Goal: Information Seeking & Learning: Check status

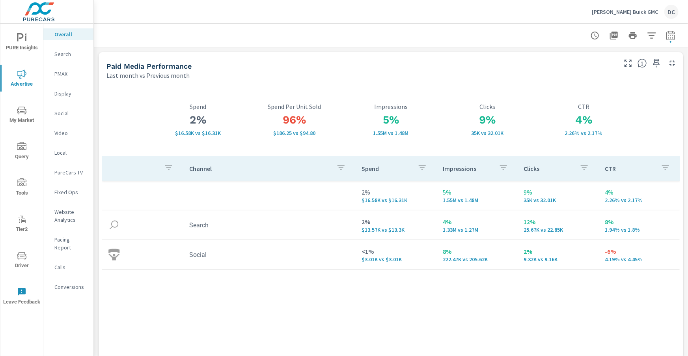
click at [59, 121] on nav "Overall Search PMAX Display Social Video Local PureCars TV Fixed Ops Website An…" at bounding box center [68, 164] width 50 height 280
click at [61, 114] on p "Social" at bounding box center [70, 113] width 33 height 8
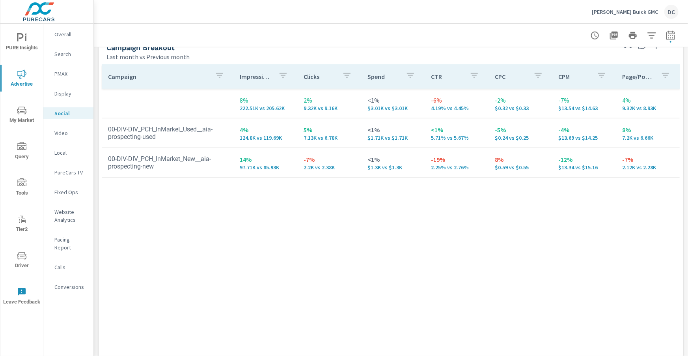
scroll to position [359, 0]
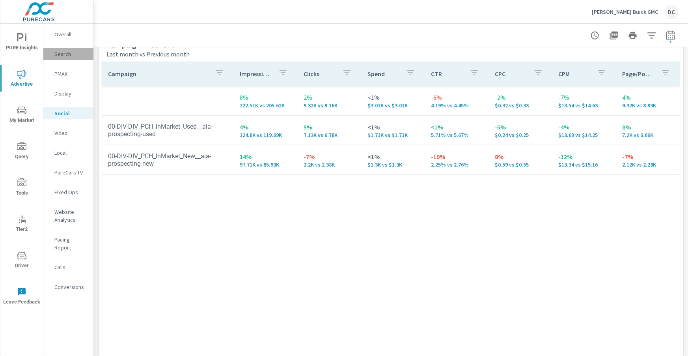
click at [68, 56] on p "Search" at bounding box center [70, 54] width 33 height 8
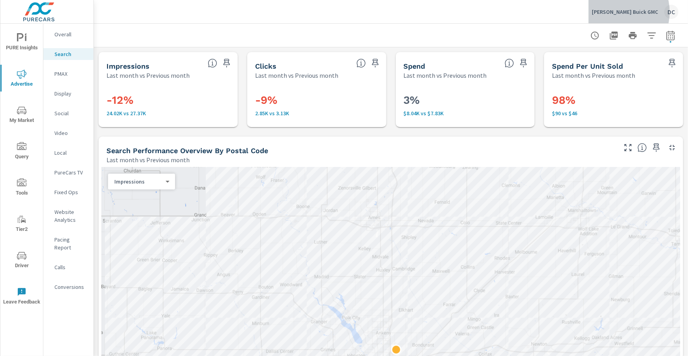
click at [630, 12] on p "Bob Brown Buick GMC" at bounding box center [625, 11] width 66 height 7
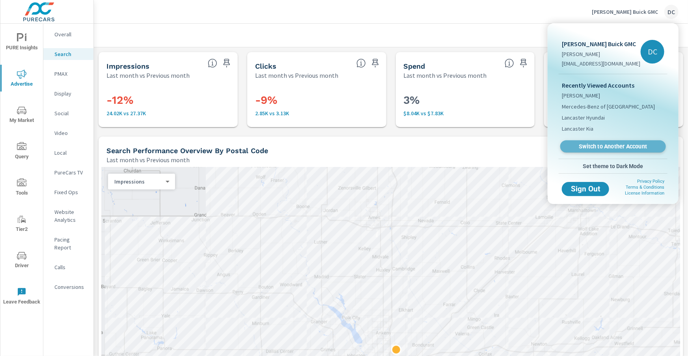
click at [615, 144] on span "Switch to Another Account" at bounding box center [613, 146] width 97 height 7
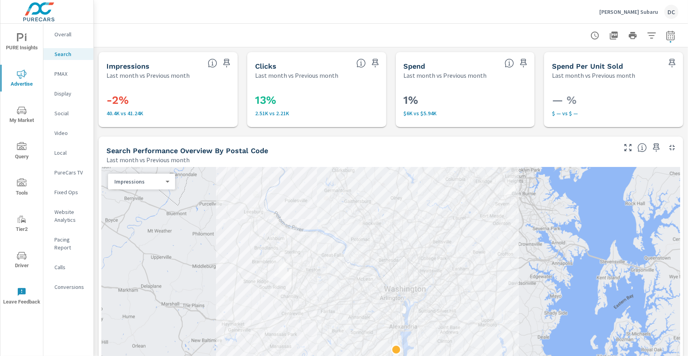
click at [68, 35] on p "Overall" at bounding box center [70, 34] width 33 height 8
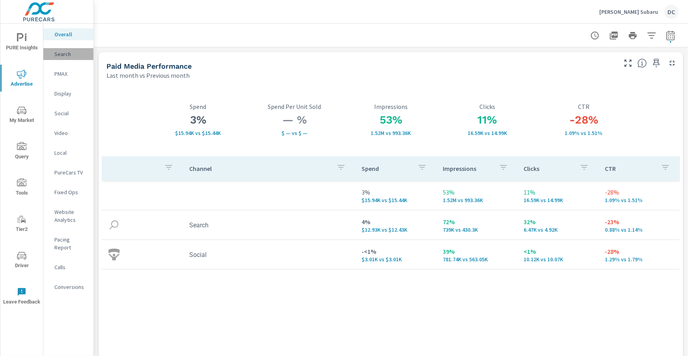
click at [67, 56] on p "Search" at bounding box center [70, 54] width 33 height 8
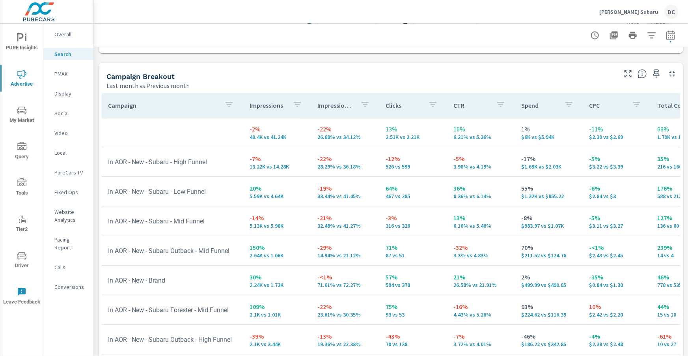
scroll to position [789, 0]
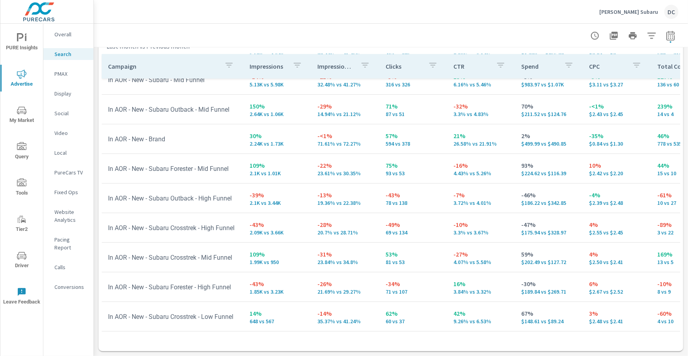
scroll to position [103, 0]
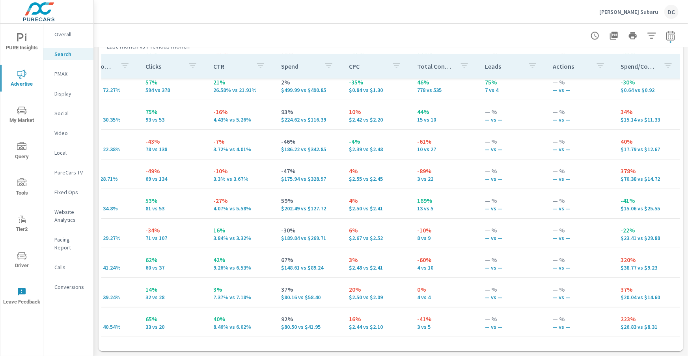
scroll to position [156, 243]
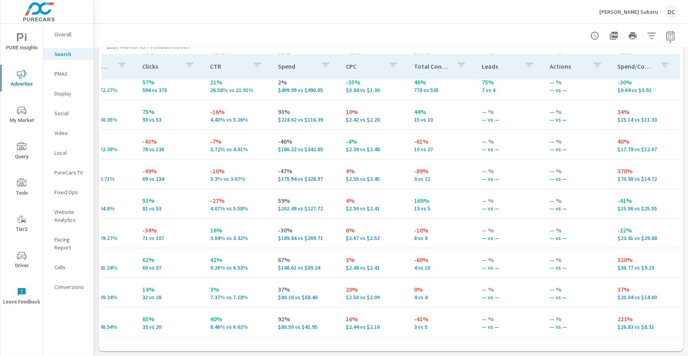
scroll to position [0, 243]
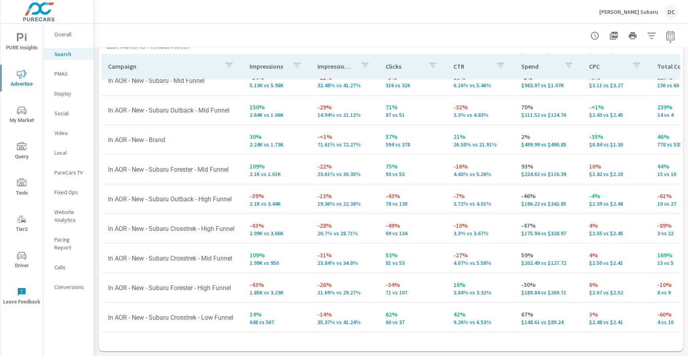
scroll to position [126, 0]
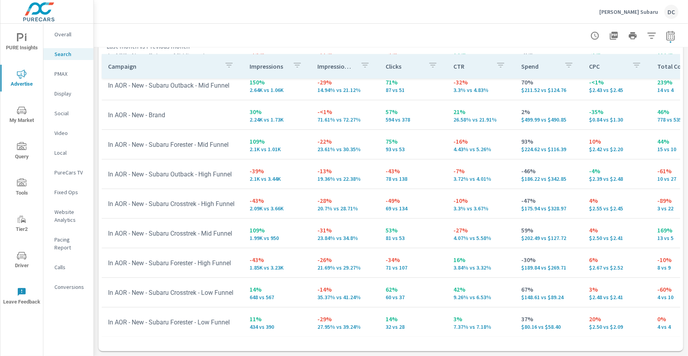
click at [53, 73] on div "PMAX" at bounding box center [68, 74] width 50 height 12
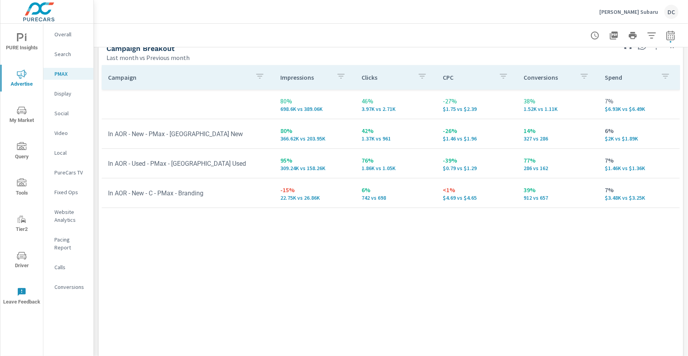
scroll to position [114, 0]
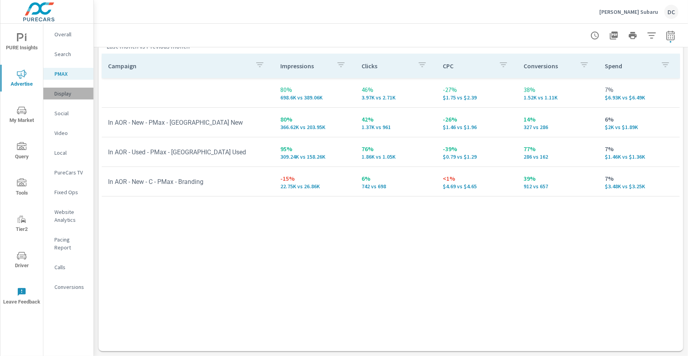
click at [65, 95] on p "Display" at bounding box center [70, 94] width 33 height 8
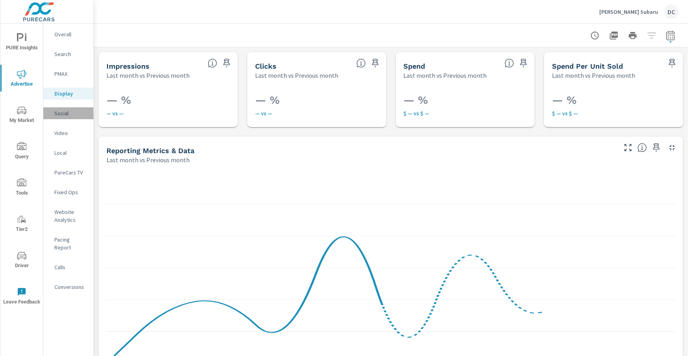
click at [60, 114] on p "Social" at bounding box center [70, 113] width 33 height 8
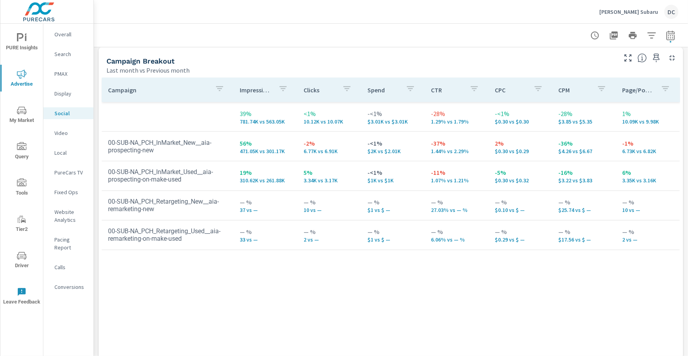
scroll to position [352, 0]
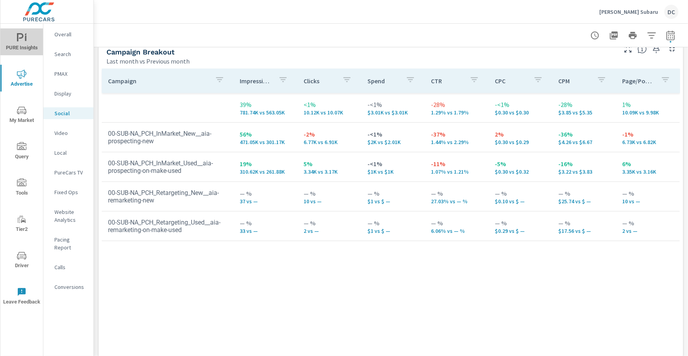
click at [21, 38] on icon "nav menu" at bounding box center [20, 37] width 7 height 8
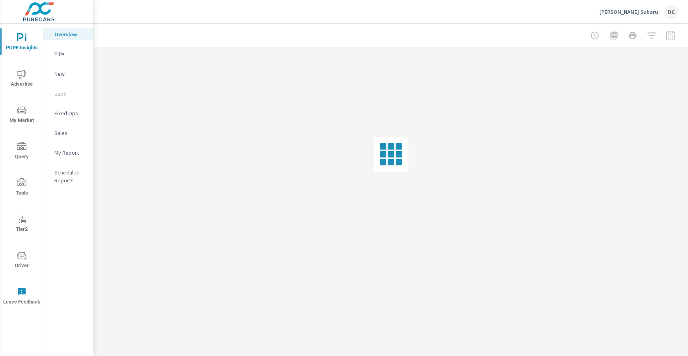
click at [62, 131] on p "Sales" at bounding box center [70, 133] width 33 height 8
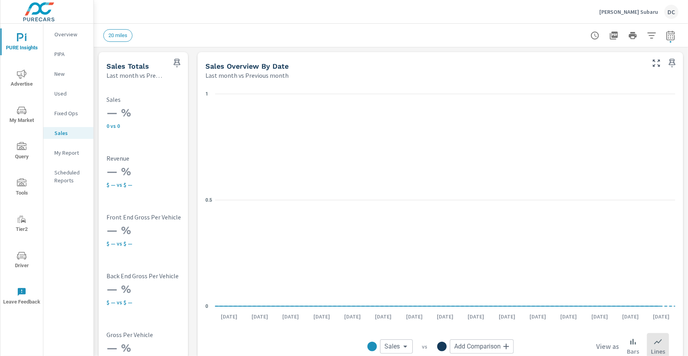
click at [64, 72] on p "New" at bounding box center [70, 74] width 33 height 8
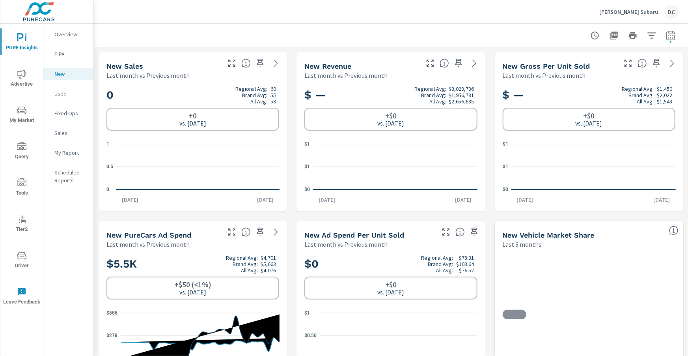
click at [61, 95] on p "Used" at bounding box center [70, 94] width 33 height 8
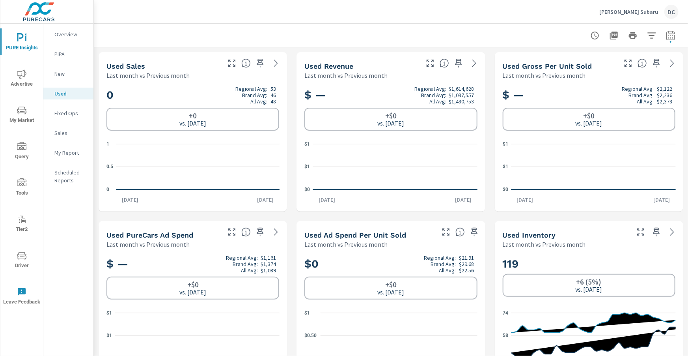
click at [19, 72] on icon "nav menu" at bounding box center [21, 73] width 9 height 9
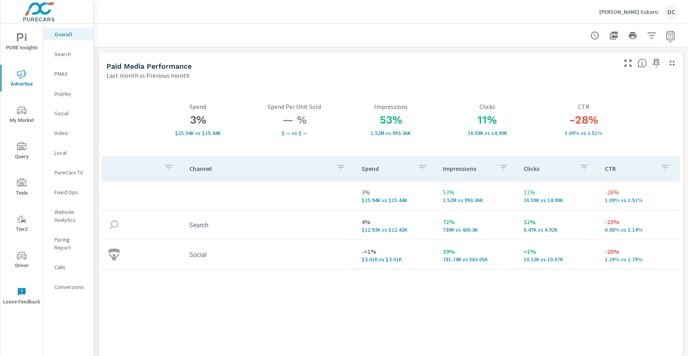
click at [62, 57] on p "Search" at bounding box center [70, 54] width 33 height 8
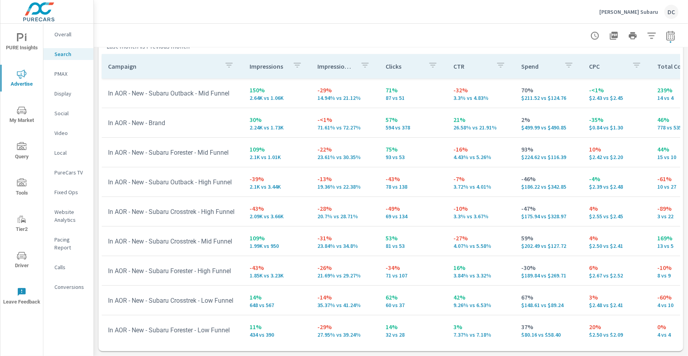
scroll to position [118, 0]
click at [68, 33] on p "Overall" at bounding box center [70, 34] width 33 height 8
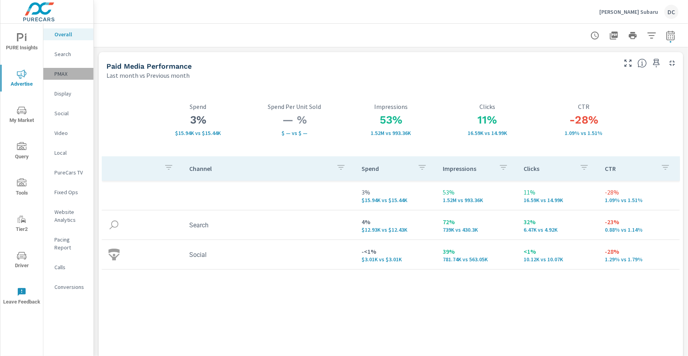
click at [62, 73] on p "PMAX" at bounding box center [70, 74] width 33 height 8
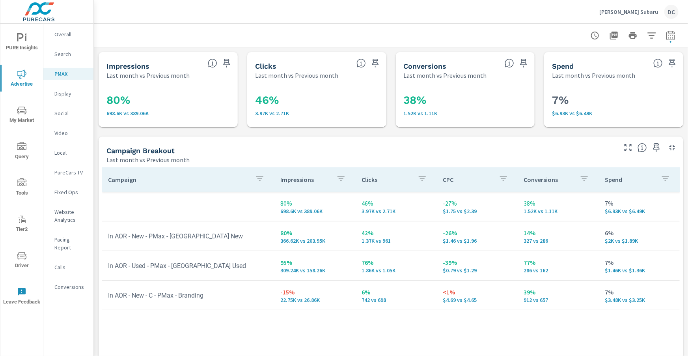
click at [56, 54] on p "Search" at bounding box center [70, 54] width 33 height 8
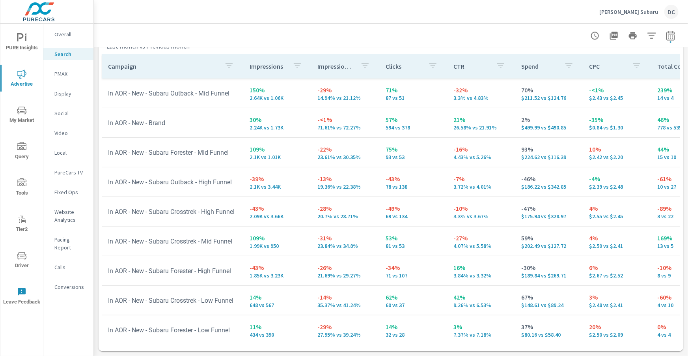
scroll to position [156, 0]
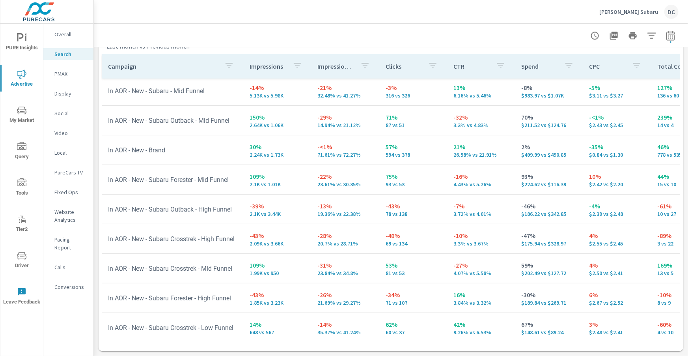
scroll to position [90, 0]
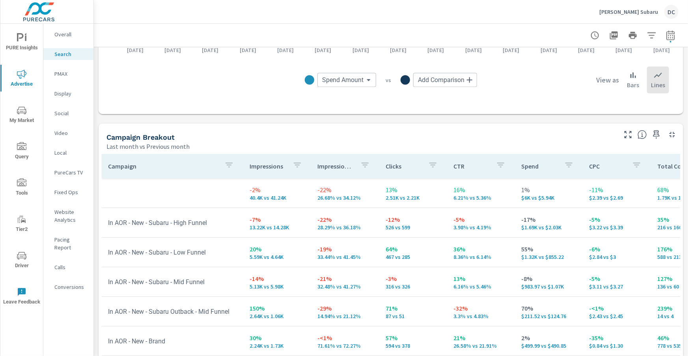
scroll to position [686, 0]
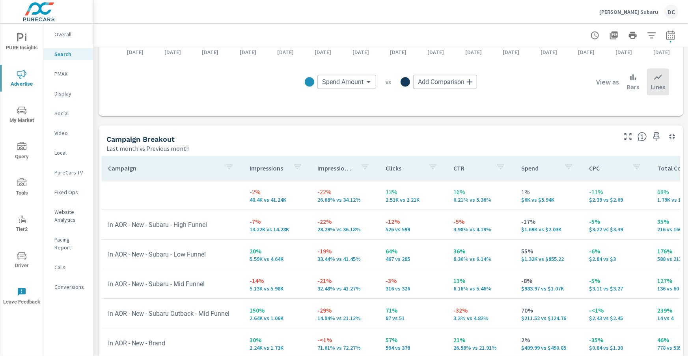
click at [58, 76] on p "PMAX" at bounding box center [70, 74] width 33 height 8
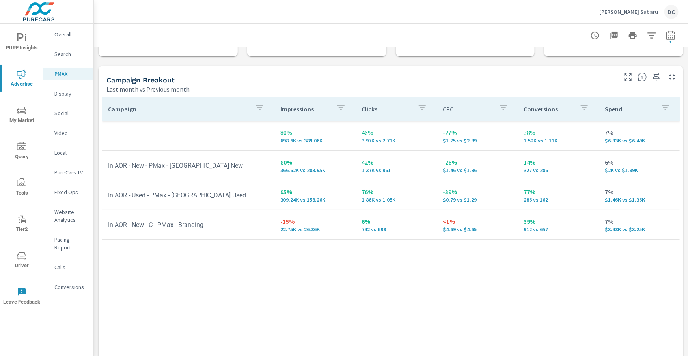
scroll to position [71, 0]
click at [65, 111] on p "Social" at bounding box center [70, 113] width 33 height 8
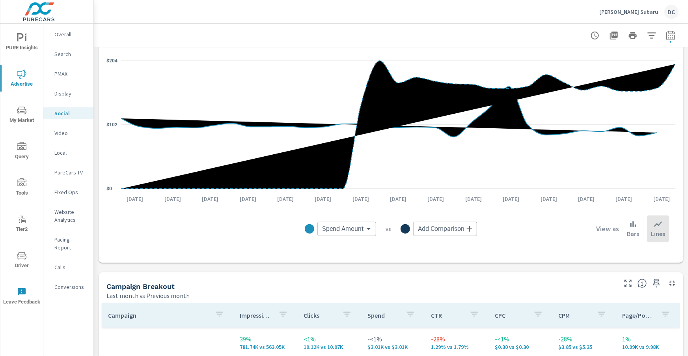
scroll to position [96, 0]
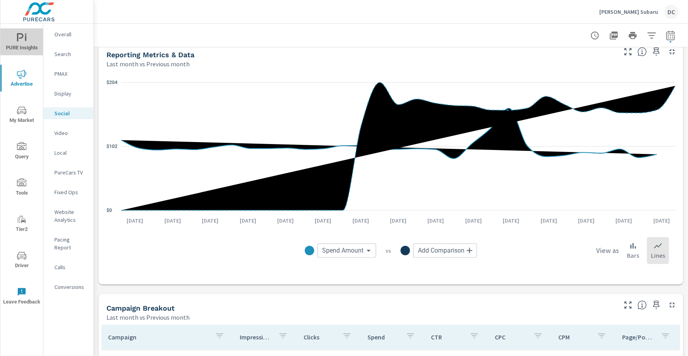
click at [30, 46] on span "PURE Insights" at bounding box center [22, 42] width 38 height 19
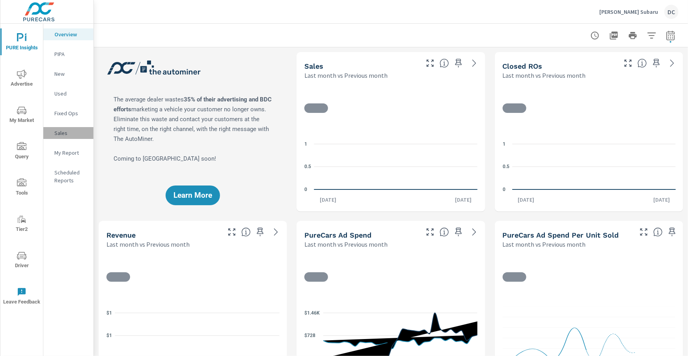
click at [56, 132] on p "Sales" at bounding box center [70, 133] width 33 height 8
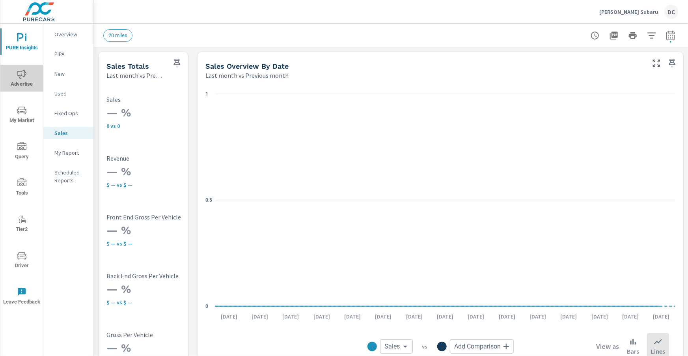
click at [23, 78] on icon "nav menu" at bounding box center [21, 73] width 9 height 9
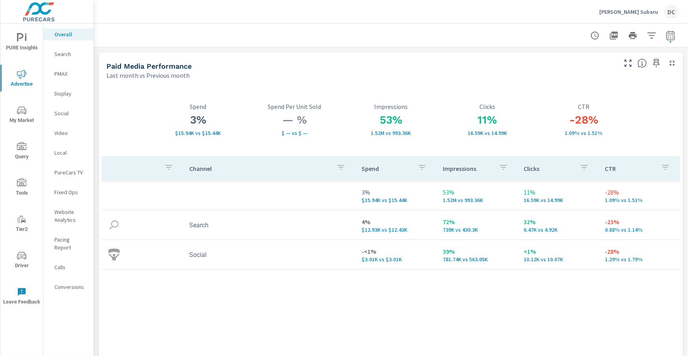
click at [25, 259] on icon "nav menu" at bounding box center [21, 255] width 9 height 9
click at [26, 255] on icon "nav menu" at bounding box center [21, 255] width 9 height 7
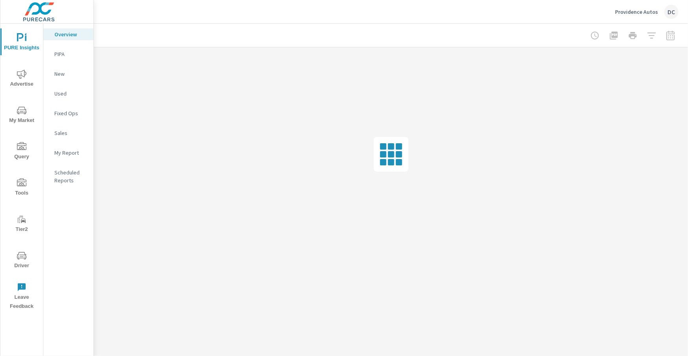
click at [26, 77] on icon "nav menu" at bounding box center [21, 73] width 9 height 9
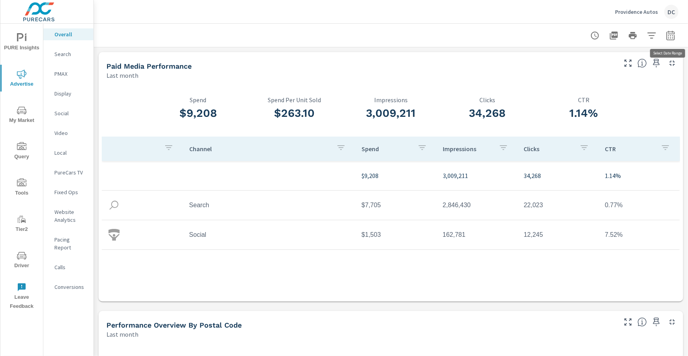
click at [667, 32] on icon "button" at bounding box center [671, 34] width 8 height 9
select select "Last month"
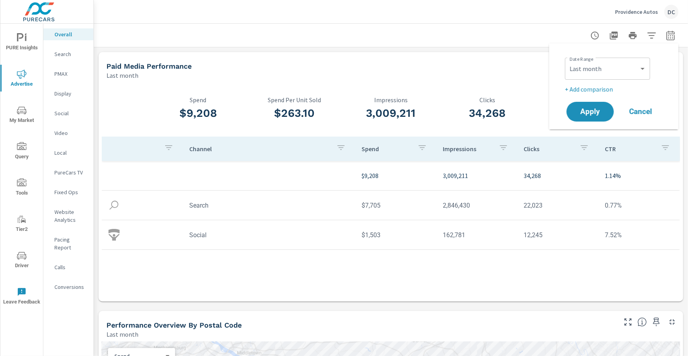
click at [596, 88] on p "+ Add comparison" at bounding box center [615, 88] width 101 height 9
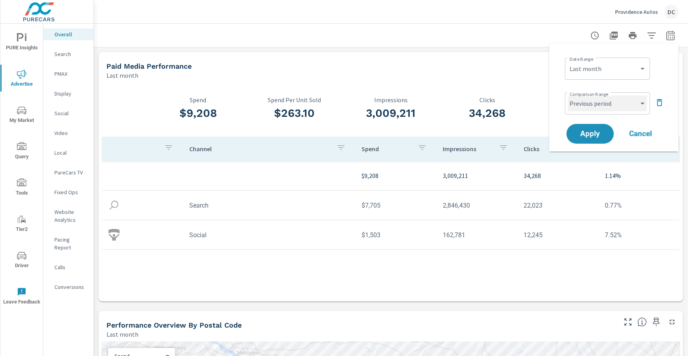
click at [602, 101] on select "Custom Previous period Previous month Previous year" at bounding box center [607, 103] width 79 height 16
click at [568, 95] on select "Custom Previous period Previous month Previous year" at bounding box center [607, 103] width 79 height 16
select select "Previous month"
click at [593, 130] on span "Apply" at bounding box center [590, 133] width 32 height 7
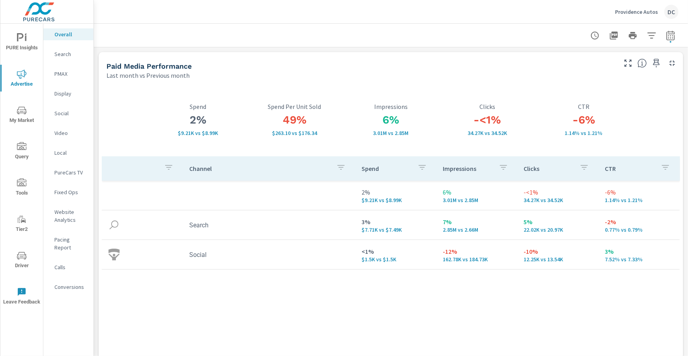
click at [64, 113] on p "Social" at bounding box center [70, 113] width 33 height 8
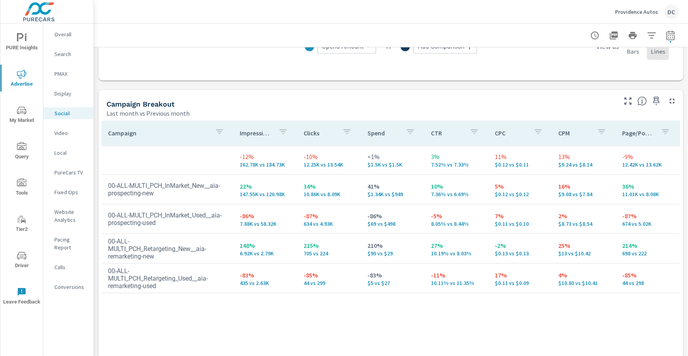
scroll to position [367, 0]
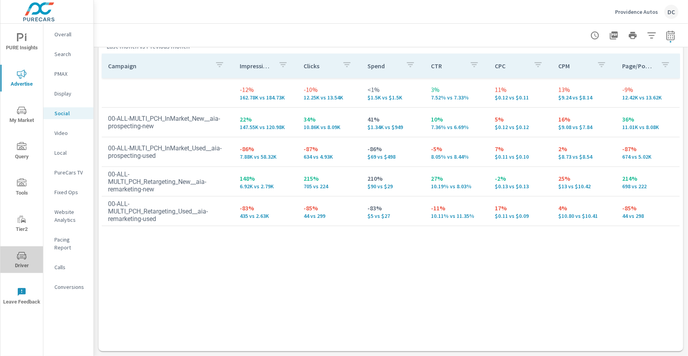
click at [19, 260] on span "Driver" at bounding box center [22, 260] width 38 height 19
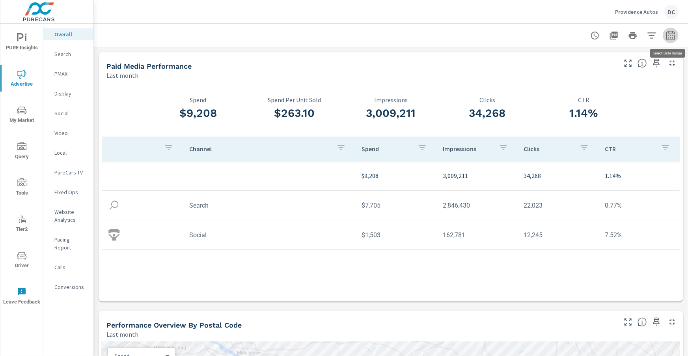
click at [667, 35] on icon "button" at bounding box center [671, 34] width 8 height 9
select select "Last month"
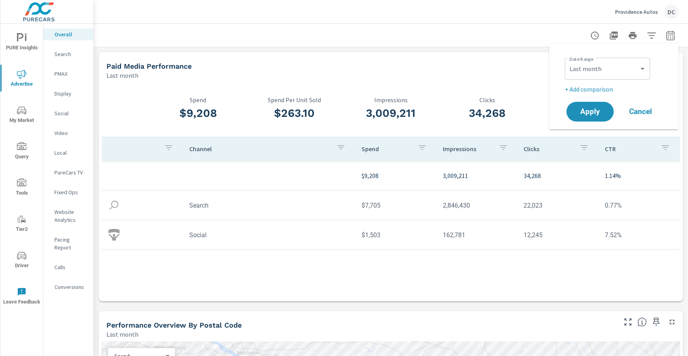
click at [608, 90] on p "+ Add comparison" at bounding box center [615, 88] width 101 height 9
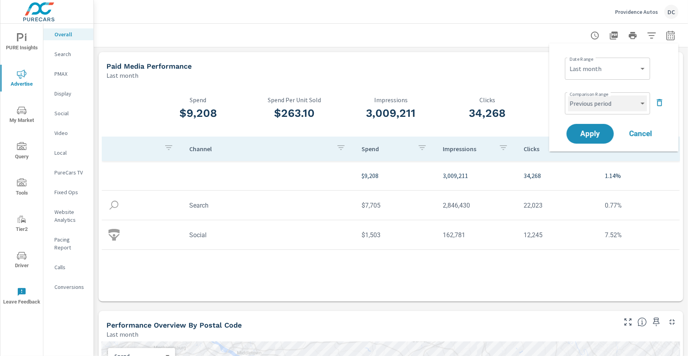
click at [610, 103] on select "Custom Previous period Previous month Previous year" at bounding box center [607, 103] width 79 height 16
click at [568, 95] on select "Custom Previous period Previous month Previous year" at bounding box center [607, 103] width 79 height 16
select select "Previous month"
click at [594, 133] on span "Apply" at bounding box center [590, 133] width 32 height 7
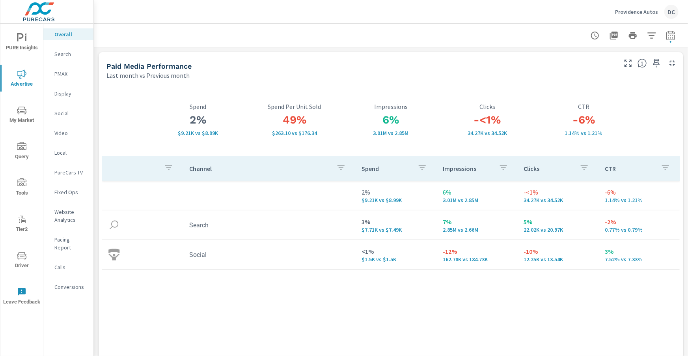
click at [27, 44] on span "PURE Insights" at bounding box center [22, 42] width 38 height 19
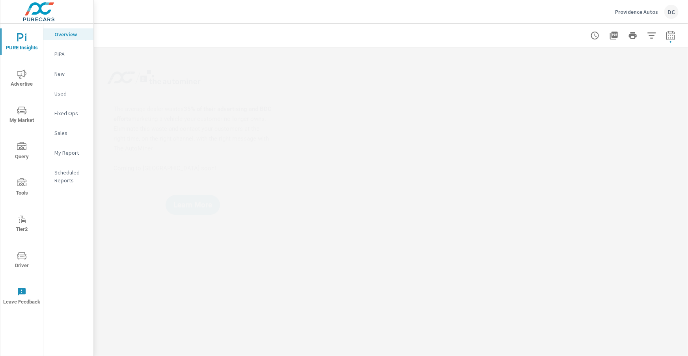
click at [65, 135] on p "Sales" at bounding box center [70, 133] width 33 height 8
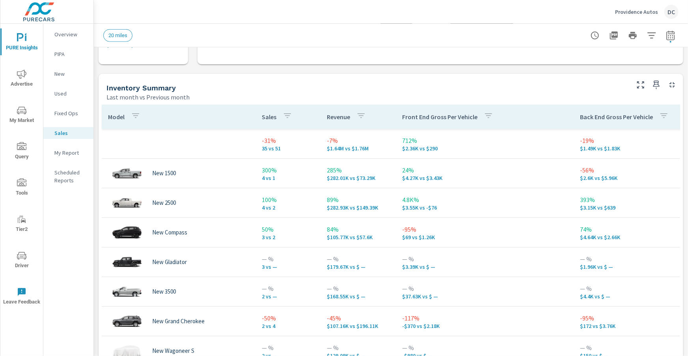
scroll to position [317, 0]
click at [137, 114] on icon "button" at bounding box center [135, 114] width 7 height 5
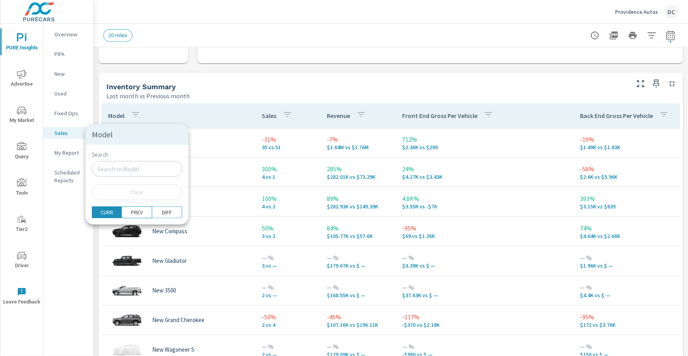
click at [123, 162] on input "Search" at bounding box center [137, 169] width 90 height 16
type input "new"
click at [239, 171] on div at bounding box center [344, 178] width 688 height 356
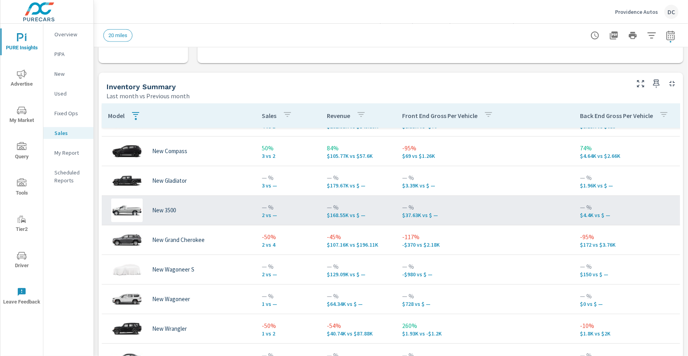
scroll to position [92, 0]
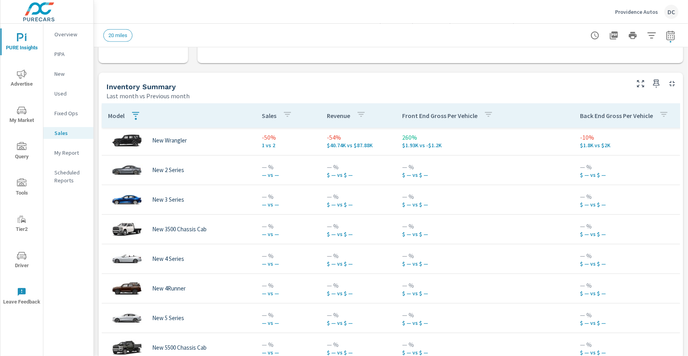
scroll to position [275, 0]
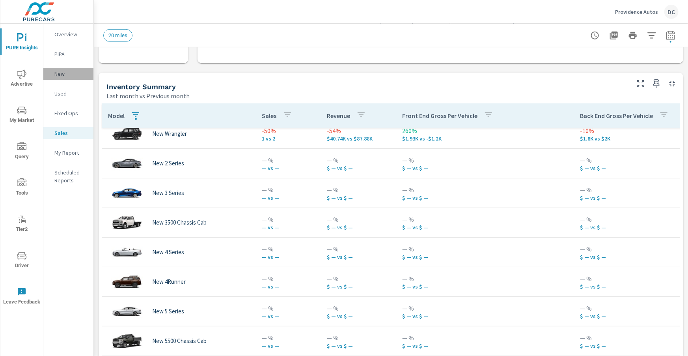
click at [55, 72] on p "New" at bounding box center [70, 74] width 33 height 8
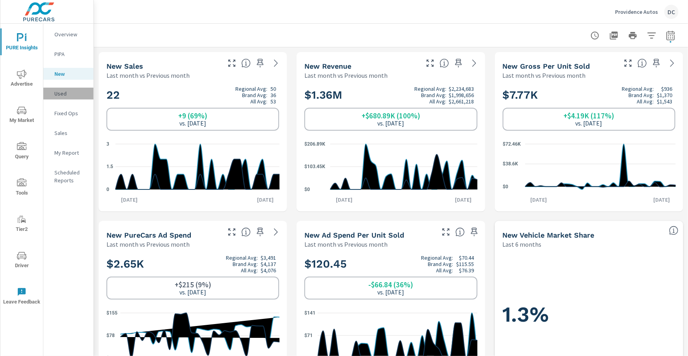
click at [65, 92] on p "Used" at bounding box center [70, 94] width 33 height 8
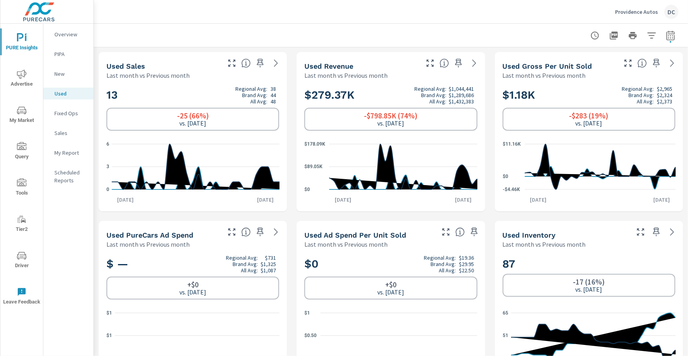
click at [67, 115] on p "Fixed Ops" at bounding box center [70, 113] width 33 height 8
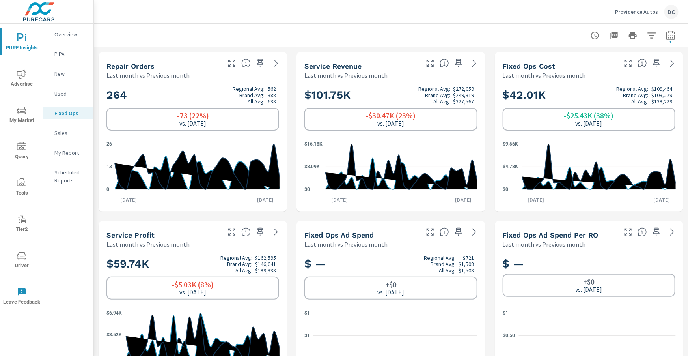
click at [27, 76] on span "Advertise" at bounding box center [22, 78] width 38 height 19
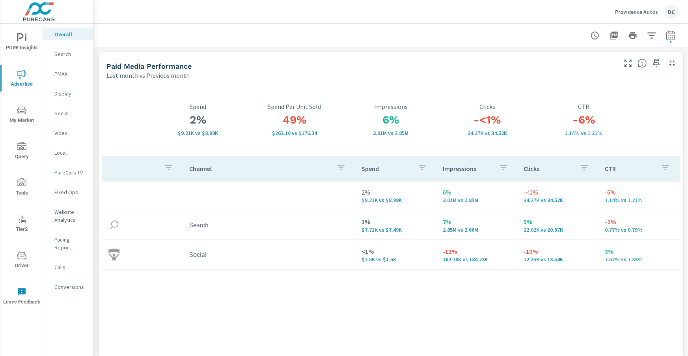
click at [67, 56] on p "Search" at bounding box center [70, 54] width 33 height 8
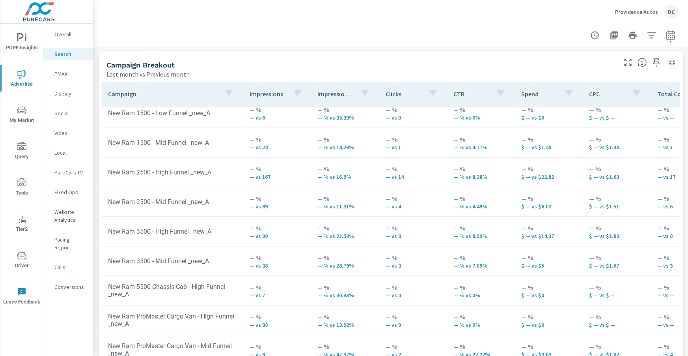
scroll to position [789, 0]
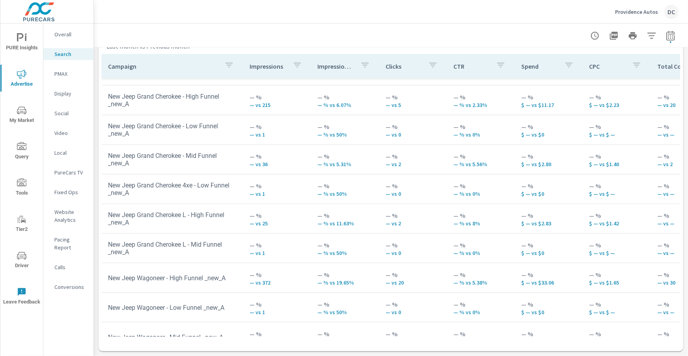
scroll to position [345, 0]
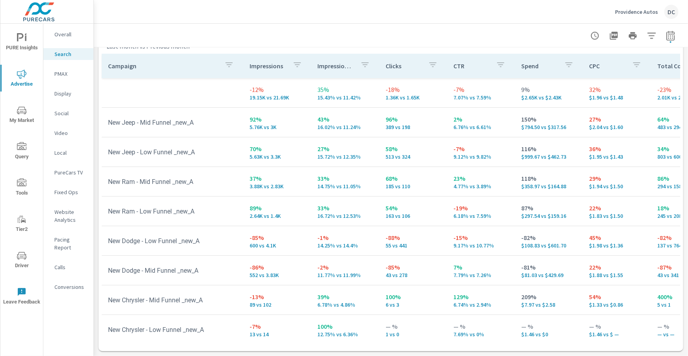
click at [71, 72] on p "PMAX" at bounding box center [70, 74] width 33 height 8
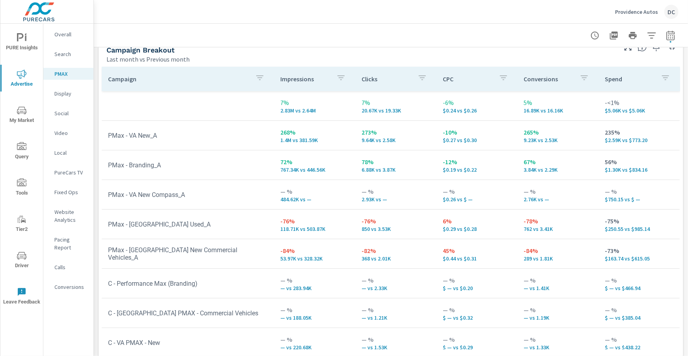
scroll to position [114, 0]
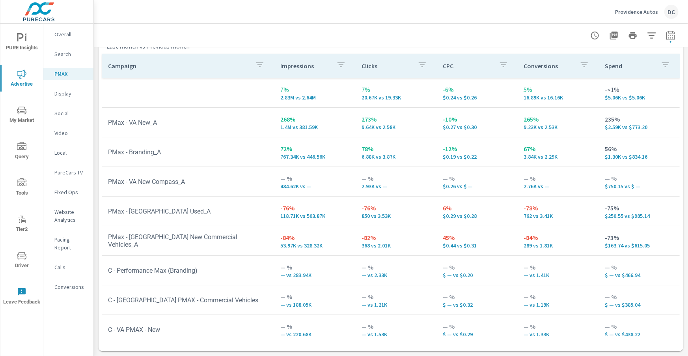
click at [66, 116] on p "Social" at bounding box center [70, 113] width 33 height 8
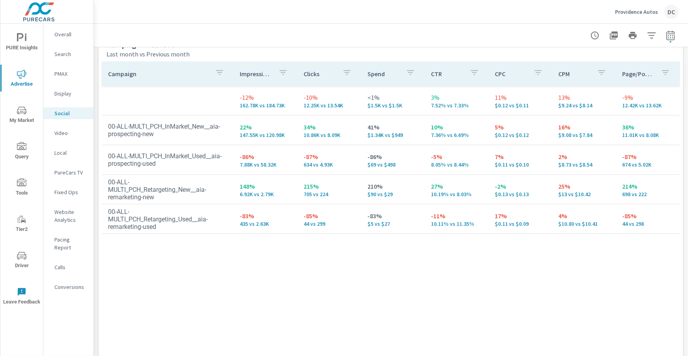
scroll to position [367, 0]
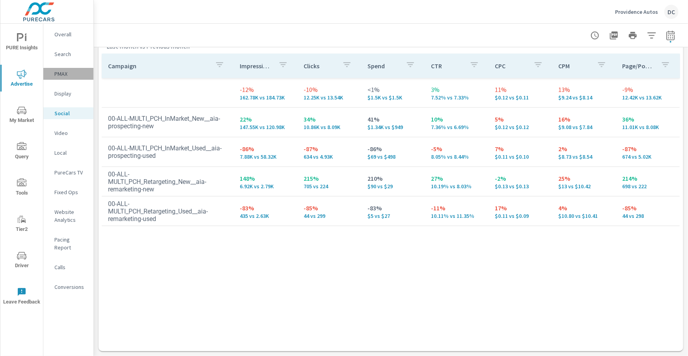
click at [73, 75] on p "PMAX" at bounding box center [70, 74] width 33 height 8
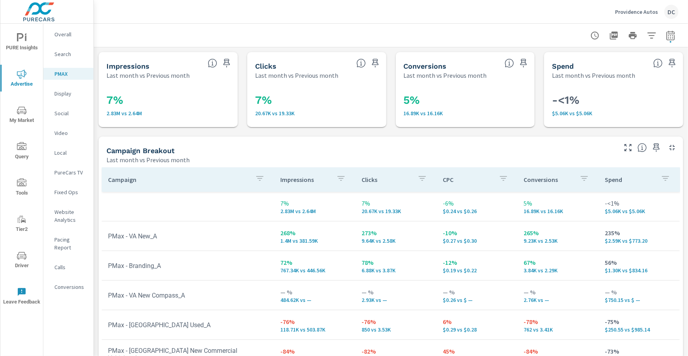
click at [62, 55] on p "Search" at bounding box center [70, 54] width 33 height 8
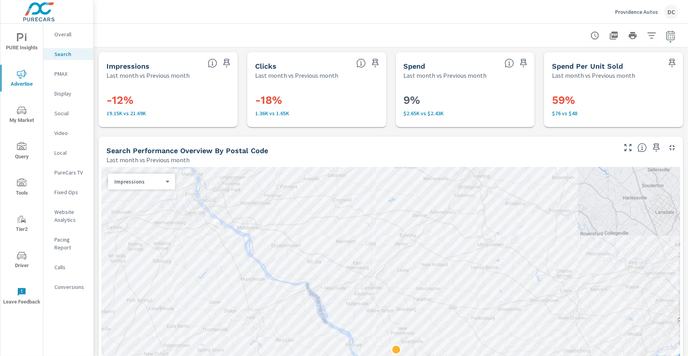
click at [69, 33] on p "Overall" at bounding box center [70, 34] width 33 height 8
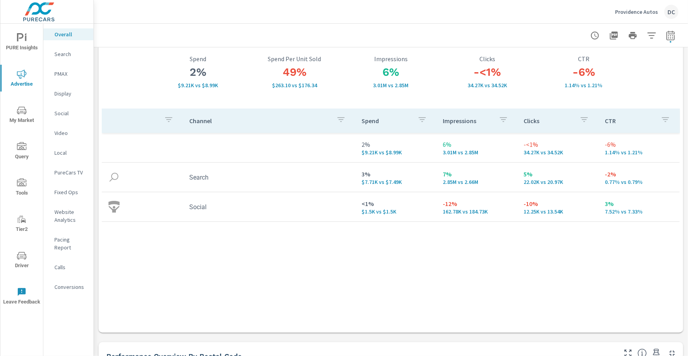
scroll to position [59, 0]
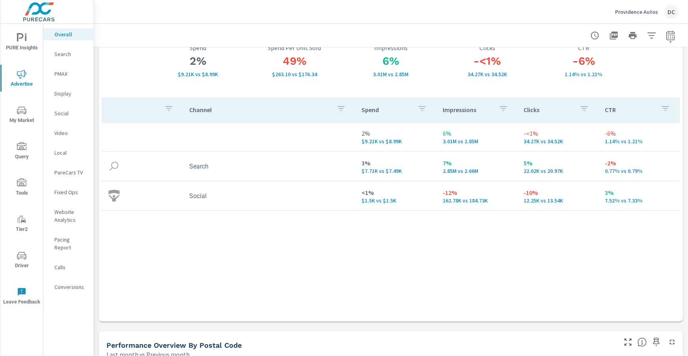
click at [65, 115] on p "Social" at bounding box center [70, 113] width 33 height 8
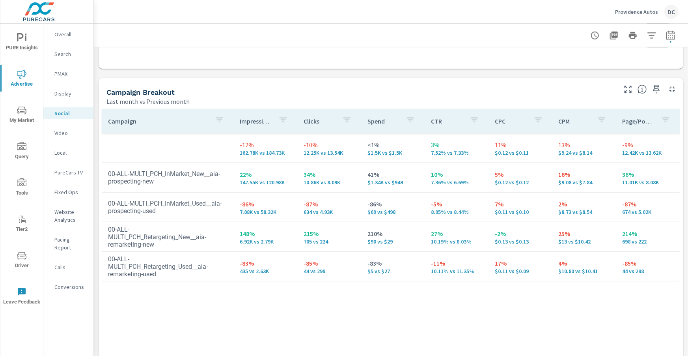
scroll to position [309, 0]
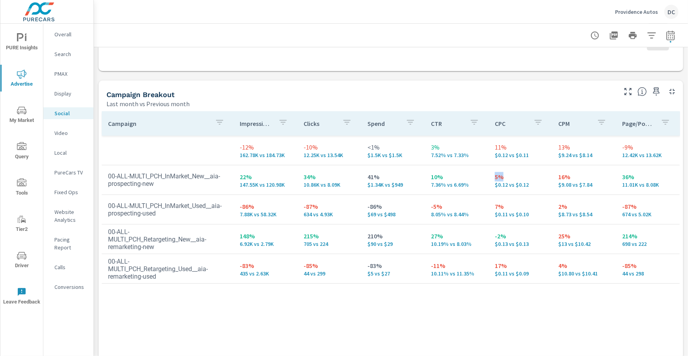
drag, startPoint x: 497, startPoint y: 179, endPoint x: 533, endPoint y: 189, distance: 37.7
click at [363, 182] on div "5% $0.12 vs $0.12" at bounding box center [520, 180] width 51 height 16
click at [363, 186] on p "$0.12 vs $0.12" at bounding box center [520, 184] width 51 height 6
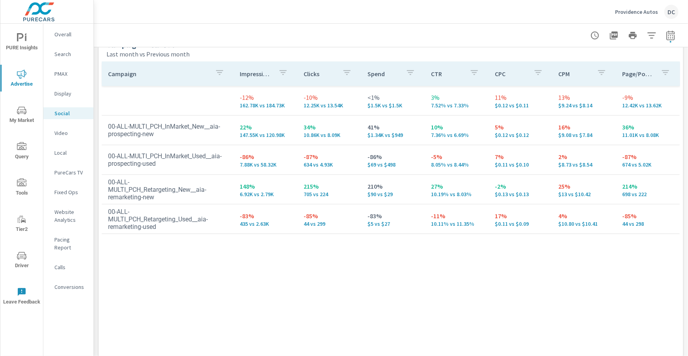
scroll to position [367, 0]
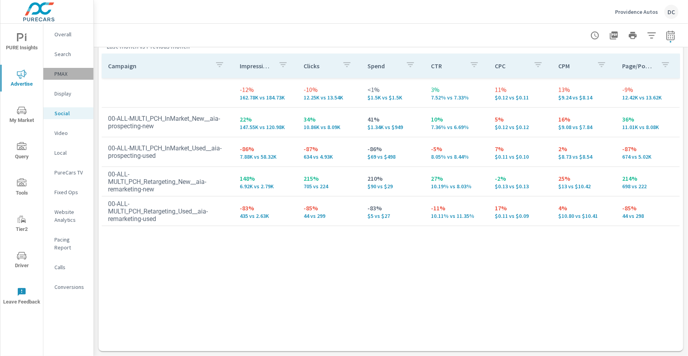
click at [60, 72] on p "PMAX" at bounding box center [70, 74] width 33 height 8
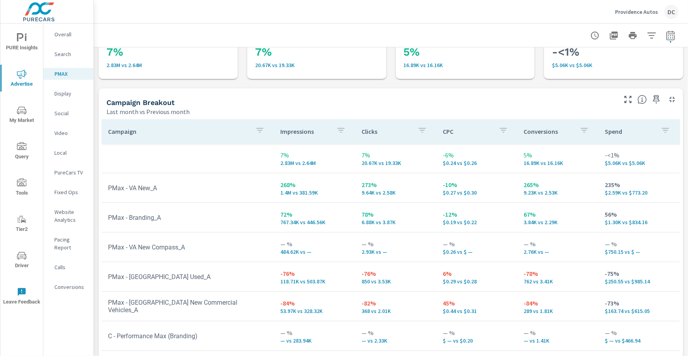
scroll to position [47, 0]
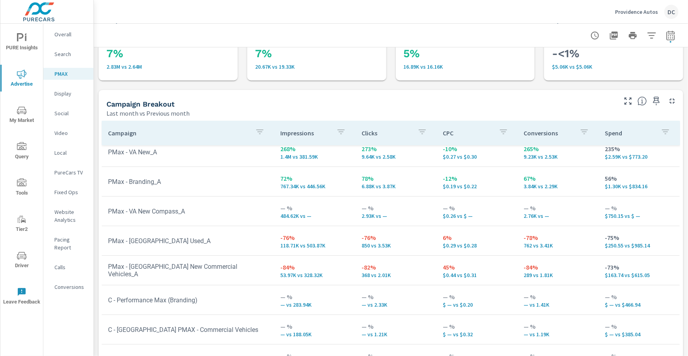
scroll to position [35, 0]
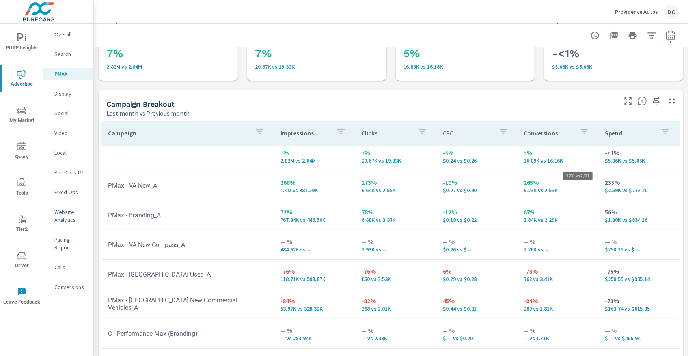
scroll to position [17, 0]
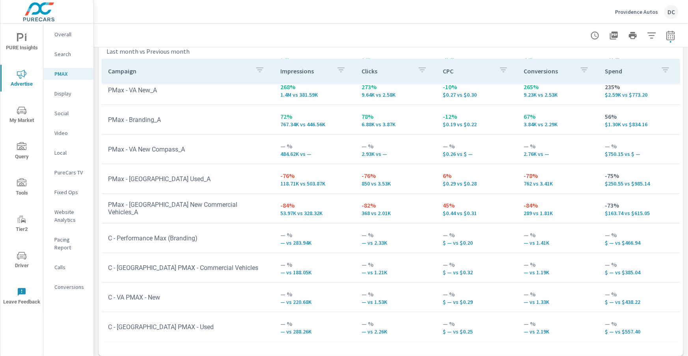
scroll to position [109, 0]
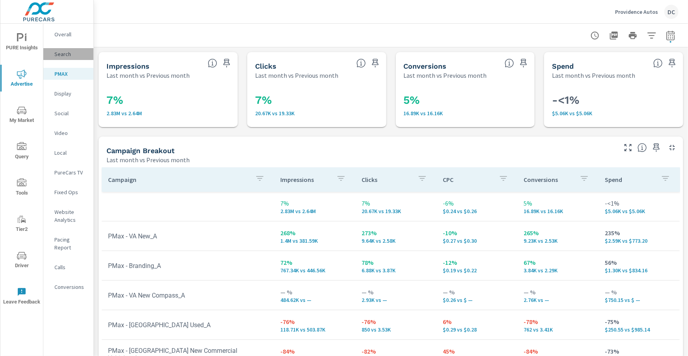
click at [66, 56] on p "Search" at bounding box center [70, 54] width 33 height 8
